Goal: Download file/media

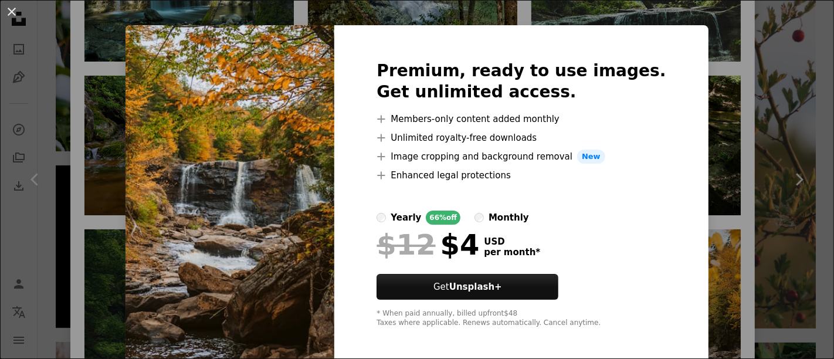
scroll to position [16, 0]
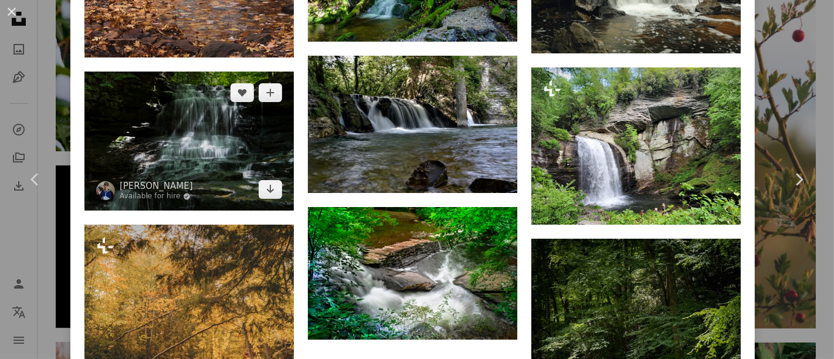
scroll to position [1693, 0]
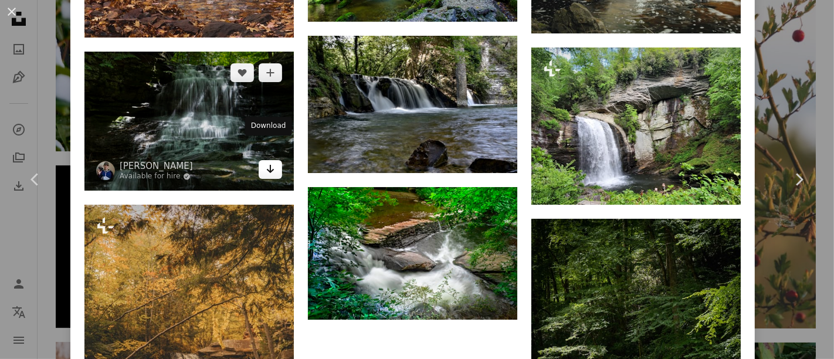
click at [270, 162] on icon "Arrow pointing down" at bounding box center [270, 169] width 9 height 14
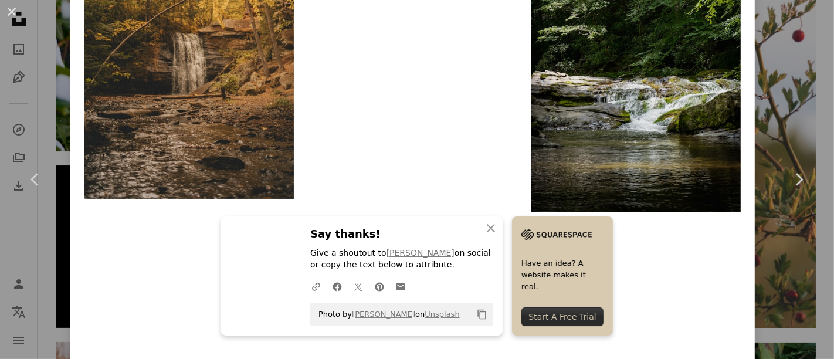
scroll to position [2077, 0]
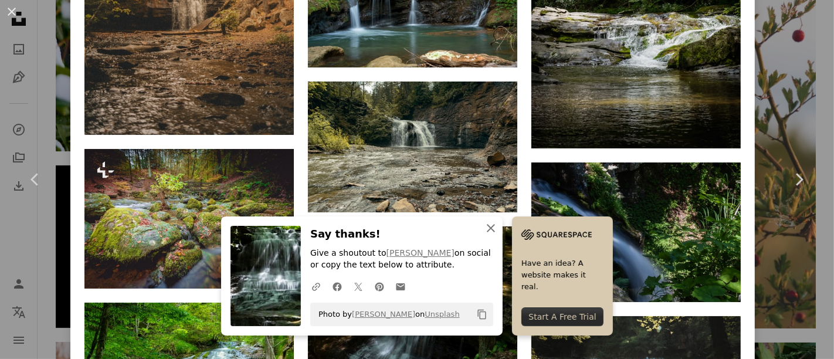
click at [484, 225] on icon "An X shape" at bounding box center [491, 228] width 14 height 14
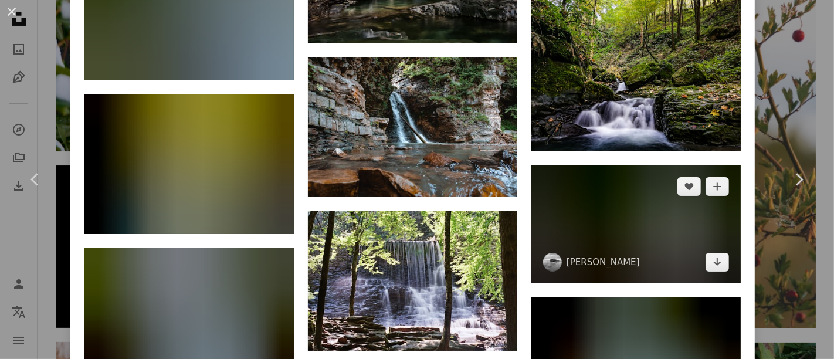
scroll to position [4328, 0]
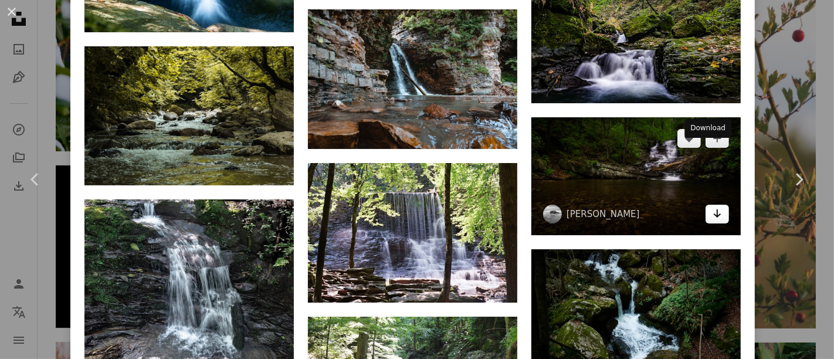
click at [713, 209] on icon "Download" at bounding box center [717, 213] width 8 height 8
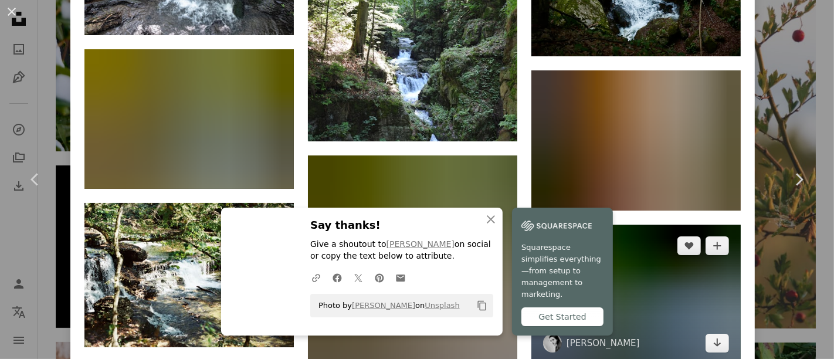
scroll to position [4719, 0]
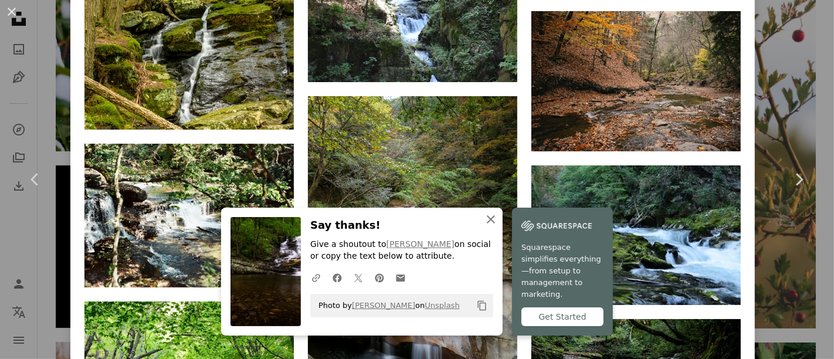
click at [484, 225] on icon "An X shape" at bounding box center [491, 219] width 14 height 14
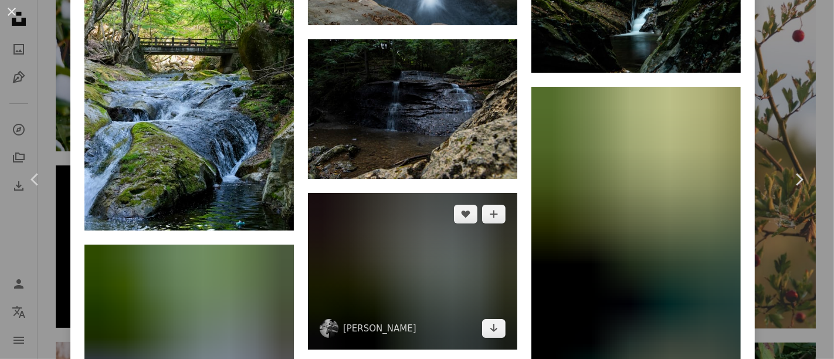
scroll to position [5110, 0]
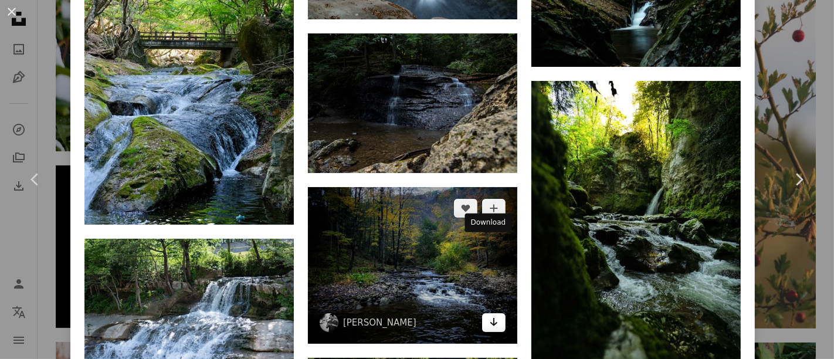
click at [489, 315] on icon "Arrow pointing down" at bounding box center [493, 322] width 9 height 14
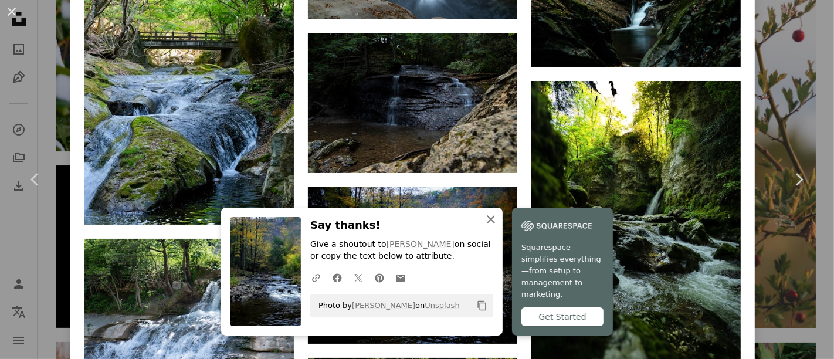
click at [487, 223] on icon "button" at bounding box center [491, 219] width 8 height 8
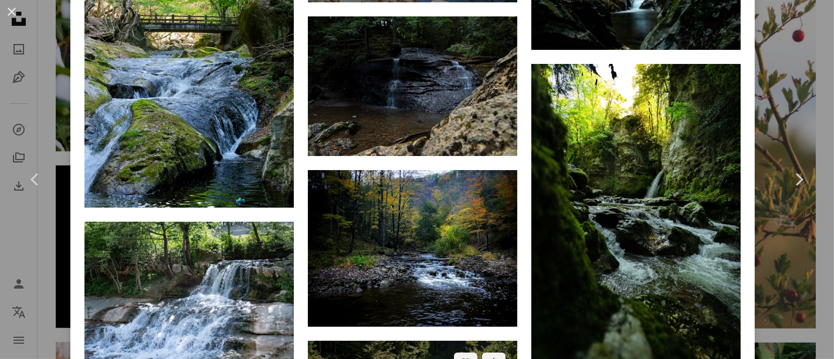
scroll to position [5044, 0]
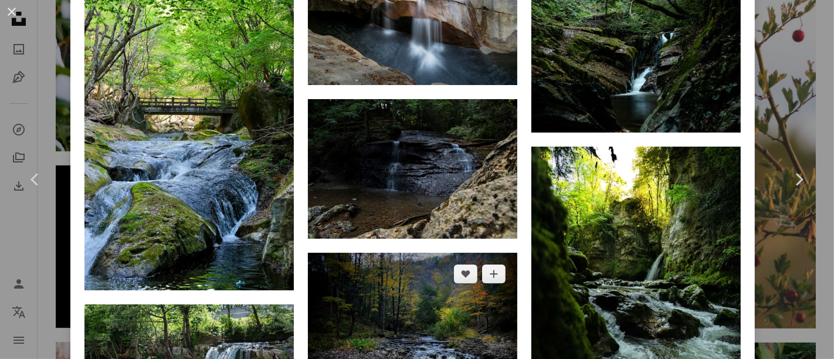
click at [415, 264] on img at bounding box center [412, 331] width 209 height 157
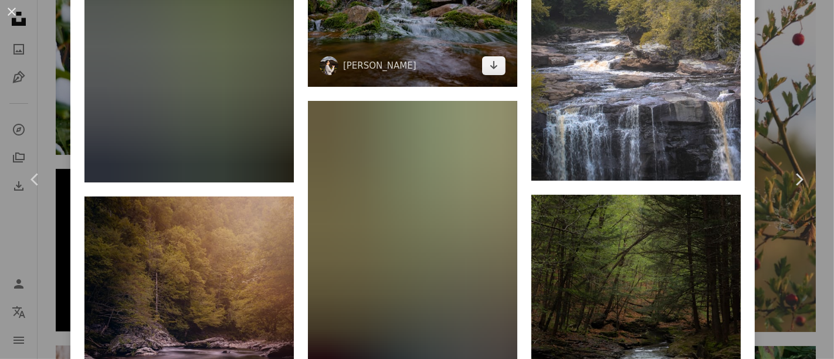
scroll to position [6918, 0]
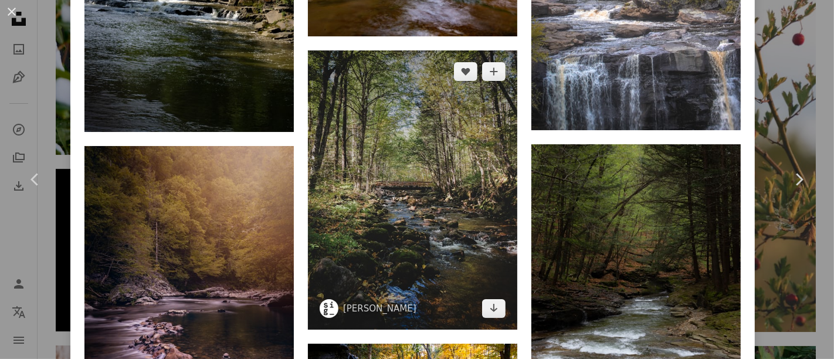
click at [428, 100] on img at bounding box center [412, 189] width 209 height 279
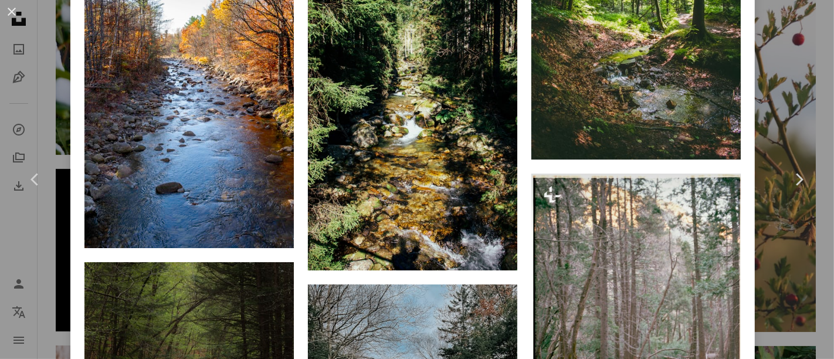
scroll to position [2410, 0]
